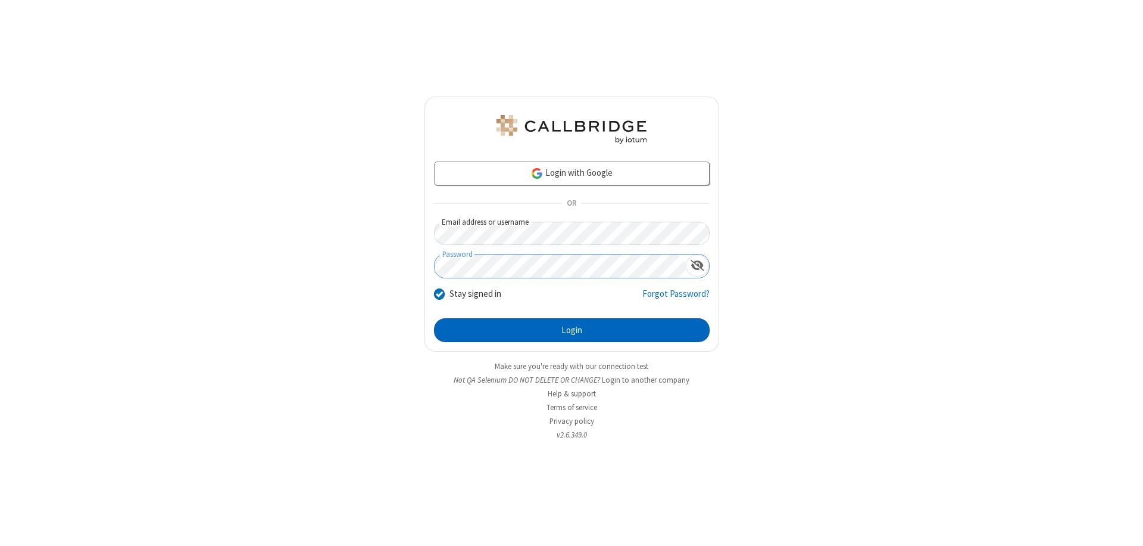
click at [572, 330] on button "Login" at bounding box center [572, 330] width 276 height 24
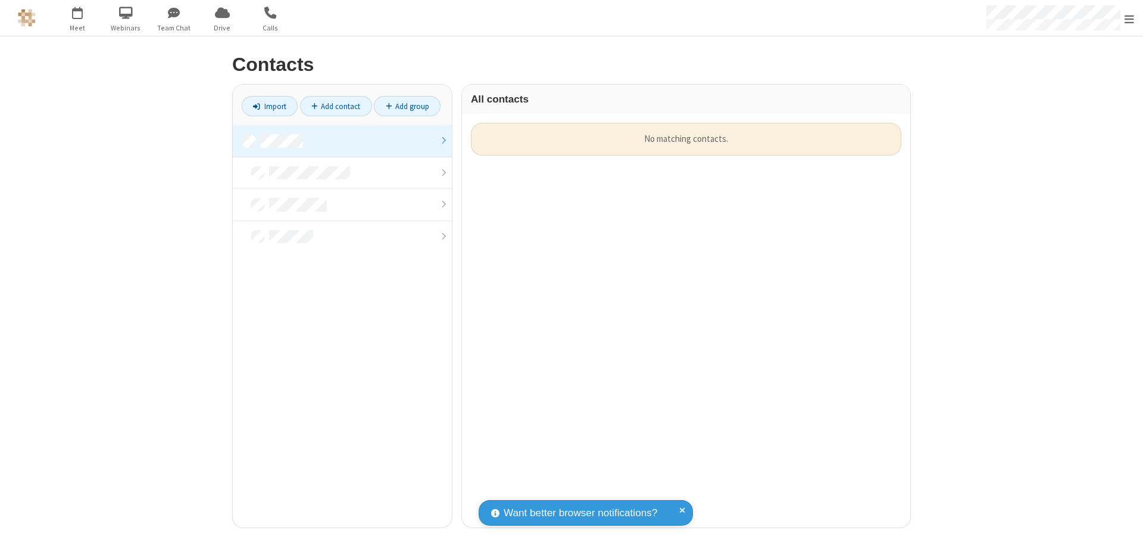
scroll to position [404, 440]
click at [342, 141] on link at bounding box center [342, 141] width 219 height 32
click at [336, 106] on link "Add contact" at bounding box center [336, 106] width 72 height 20
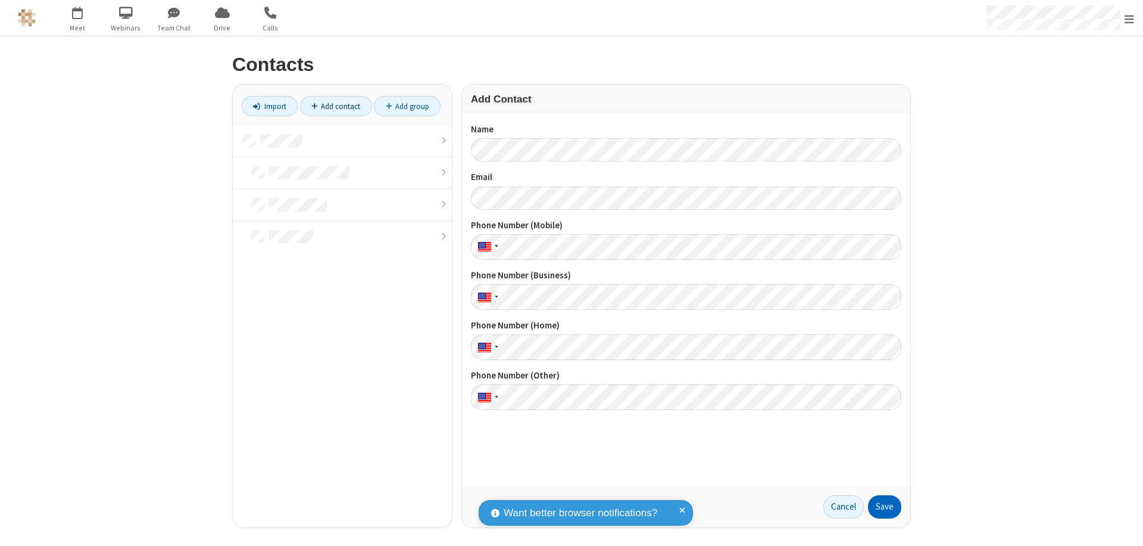
click at [885, 506] on button "Save" at bounding box center [884, 507] width 33 height 24
